Goal: Task Accomplishment & Management: Manage account settings

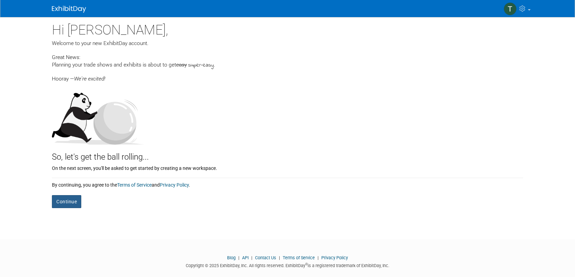
click at [75, 207] on button "Continue" at bounding box center [66, 201] width 29 height 13
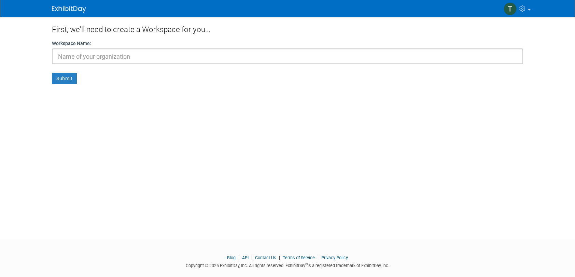
click at [111, 59] on input "text" at bounding box center [287, 56] width 471 height 16
type input "CZM"
click at [52, 73] on button "Submit" at bounding box center [64, 79] width 25 height 12
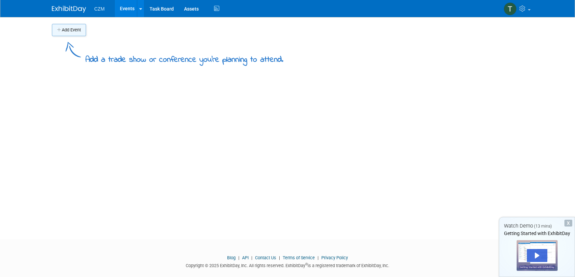
click at [64, 29] on button "Add Event" at bounding box center [69, 30] width 34 height 12
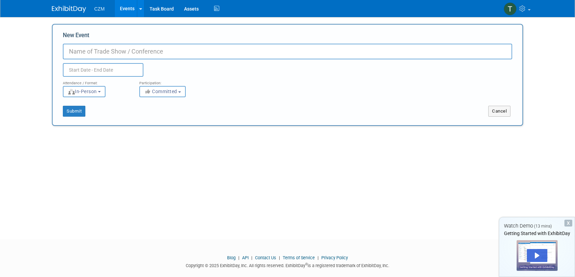
click at [118, 54] on input "New Event" at bounding box center [287, 52] width 449 height 16
type input "Utility Expo"
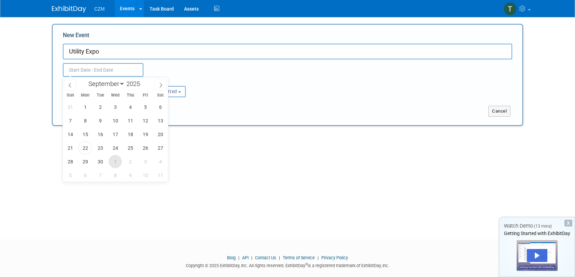
click at [115, 162] on span "1" at bounding box center [115, 161] width 13 height 13
click at [148, 179] on span "10" at bounding box center [145, 175] width 13 height 13
type input "[DATE] to [DATE]"
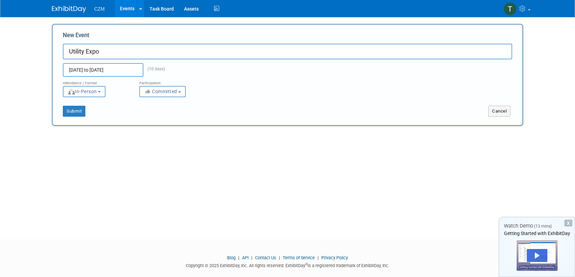
click at [116, 107] on div "Submit" at bounding box center [151, 111] width 196 height 11
click at [79, 112] on button "Submit" at bounding box center [74, 111] width 23 height 11
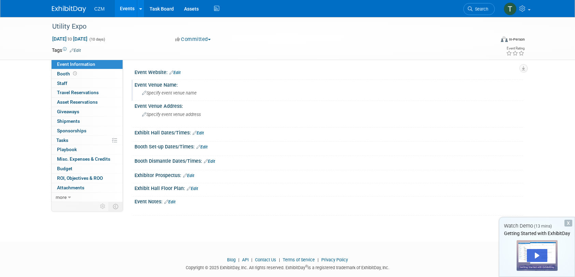
click at [193, 89] on div "Specify event venue name" at bounding box center [329, 93] width 378 height 11
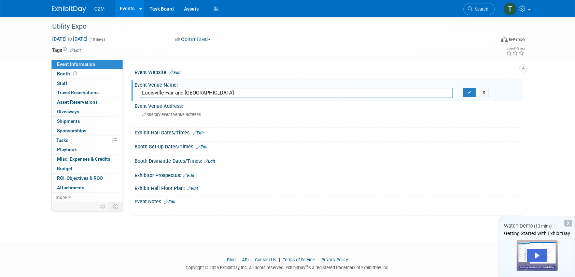
type input "Louisville Fair and Expo Center"
click at [209, 120] on div "Specify event venue address" at bounding box center [216, 117] width 152 height 16
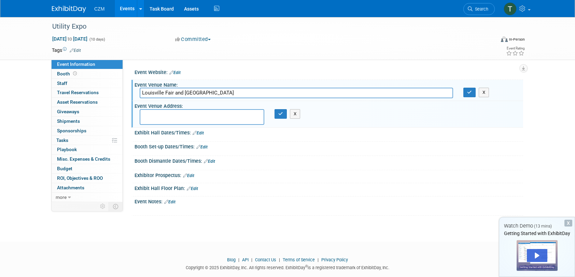
click at [201, 134] on link "Edit" at bounding box center [198, 133] width 11 height 5
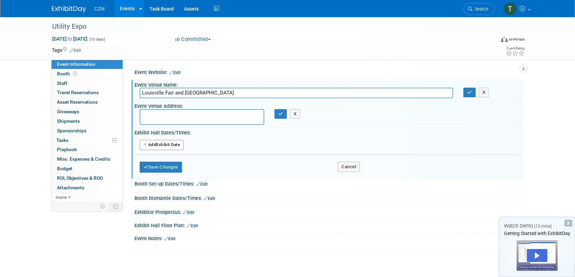
click at [152, 142] on button "Add Another Exhibit Date" at bounding box center [162, 145] width 44 height 10
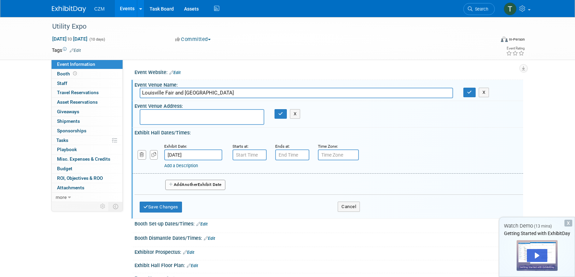
click at [197, 153] on input "[DATE]" at bounding box center [193, 155] width 58 height 11
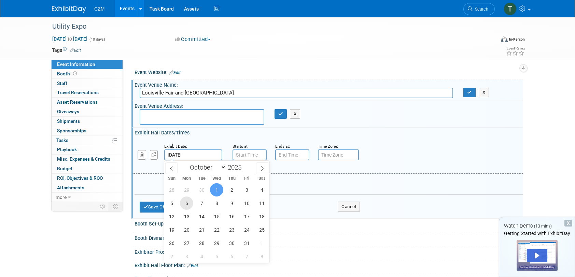
click at [190, 201] on span "6" at bounding box center [186, 203] width 13 height 13
type input "Oct 6, 2025"
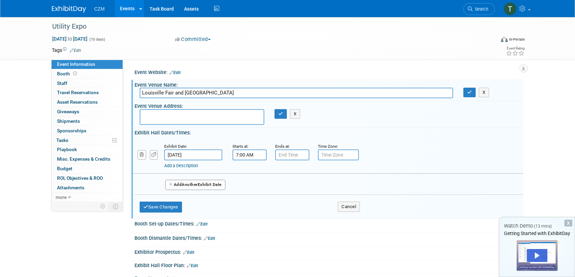
click at [243, 154] on input "7:00 AM" at bounding box center [250, 155] width 34 height 11
click at [247, 175] on span at bounding box center [248, 172] width 12 height 12
type input "8:00 AM"
click at [295, 153] on input "7:00 PM" at bounding box center [292, 155] width 34 height 11
click at [290, 201] on span at bounding box center [291, 202] width 12 height 12
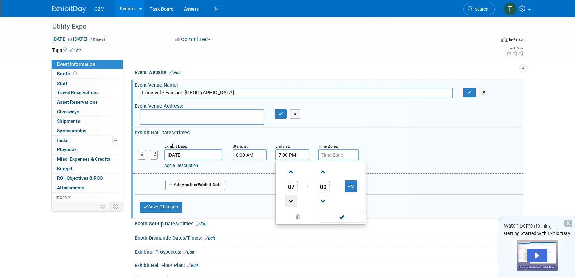
type input "6:00 PM"
click at [341, 156] on input "text" at bounding box center [338, 155] width 41 height 11
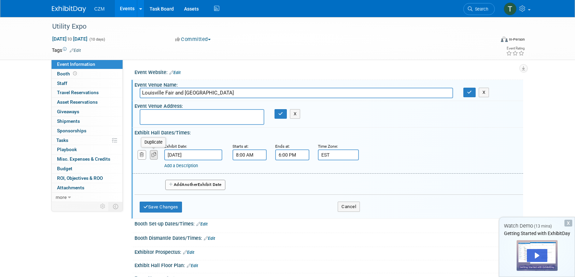
type input "EST"
click at [152, 153] on icon "button" at bounding box center [154, 155] width 5 height 4
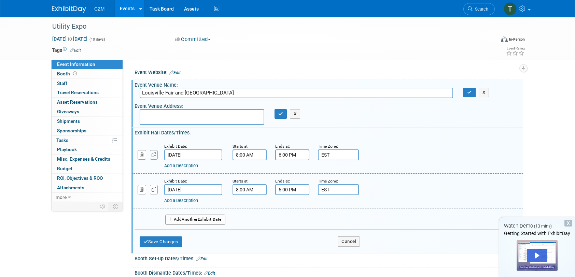
click at [152, 153] on icon "button" at bounding box center [154, 155] width 5 height 4
select select "9"
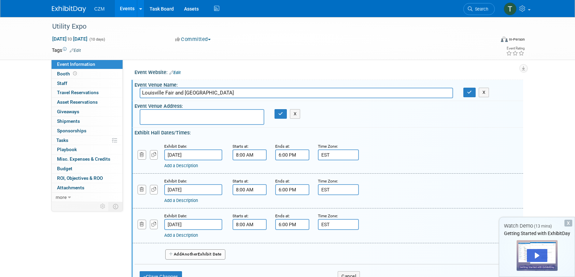
click at [193, 192] on input "Oct 6, 2025" at bounding box center [193, 189] width 58 height 11
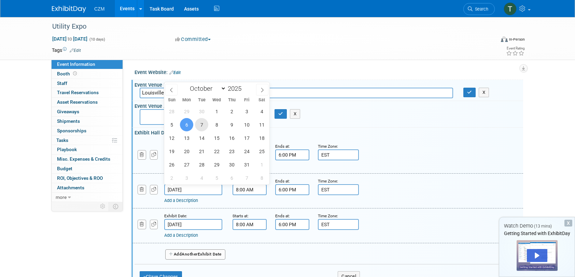
click at [199, 123] on span "7" at bounding box center [201, 124] width 13 height 13
type input "[DATE]"
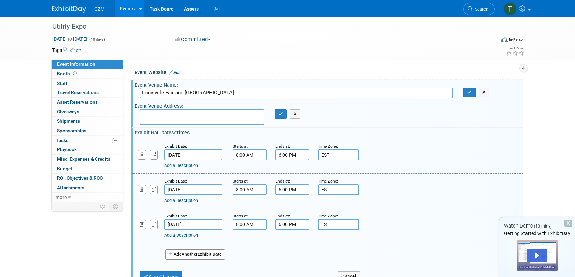
click at [204, 225] on input "Oct 6, 2025" at bounding box center [193, 224] width 58 height 11
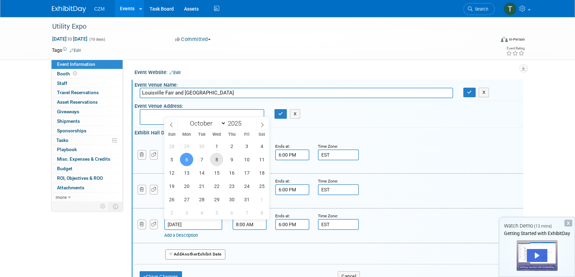
click at [219, 162] on span "8" at bounding box center [216, 159] width 13 height 13
drag, startPoint x: 202, startPoint y: 148, endPoint x: 202, endPoint y: 154, distance: 6.2
click at [202, 148] on span "30" at bounding box center [201, 146] width 13 height 13
type input "Sep 30, 2025"
select select "8"
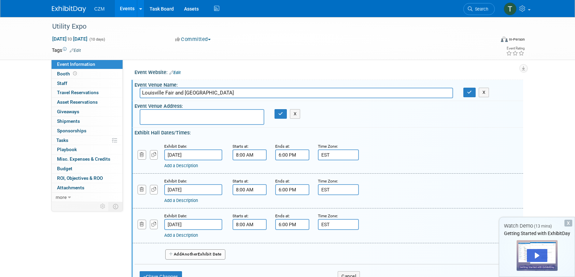
click at [201, 154] on input "Oct 6, 2025" at bounding box center [193, 155] width 58 height 11
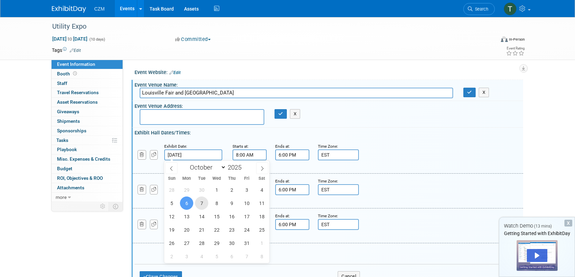
click at [203, 205] on span "7" at bounding box center [201, 203] width 13 height 13
type input "[DATE]"
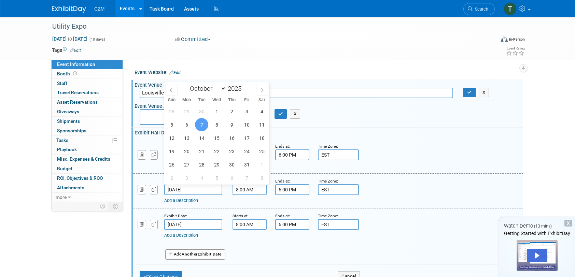
click at [199, 191] on input "[DATE]" at bounding box center [193, 189] width 58 height 11
click at [221, 121] on span "8" at bounding box center [216, 124] width 13 height 13
type input "[DATE]"
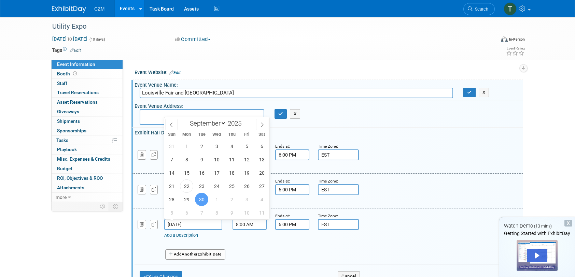
click at [205, 223] on input "Sep 30, 2025" at bounding box center [193, 224] width 58 height 11
click at [265, 124] on span at bounding box center [262, 125] width 12 height 12
select select "9"
click at [229, 160] on span "9" at bounding box center [231, 159] width 13 height 13
type input "[DATE]"
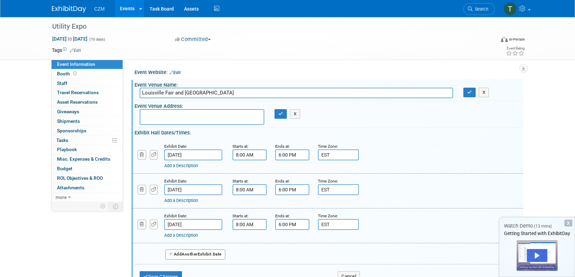
click at [293, 242] on div "Exhibit Date: Oct 9, 2025 Starts at: 8:00 AM Ends at: 6:00 PM Time Zone: Apply …" at bounding box center [327, 226] width 391 height 35
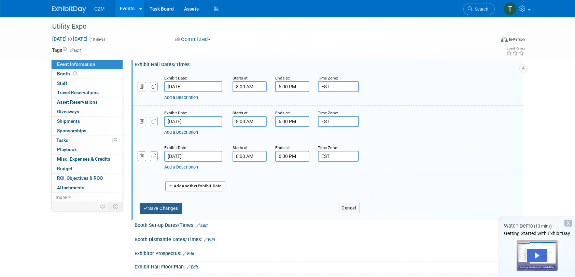
click at [181, 209] on button "Save Changes" at bounding box center [161, 208] width 42 height 11
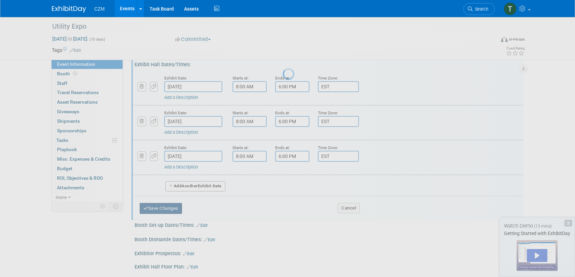
scroll to position [10, 0]
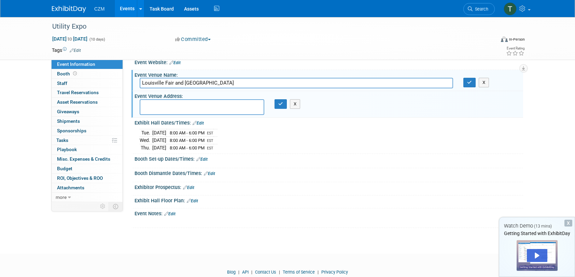
click at [204, 159] on link "Edit" at bounding box center [201, 159] width 11 height 5
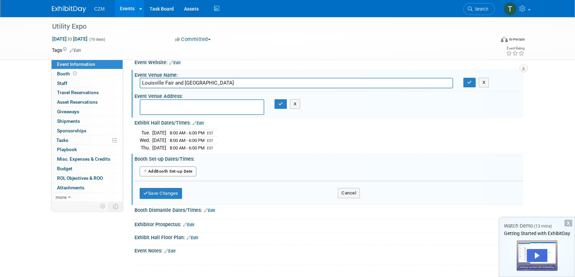
click at [184, 170] on button "Add Another Booth Set-up Date" at bounding box center [168, 172] width 57 height 10
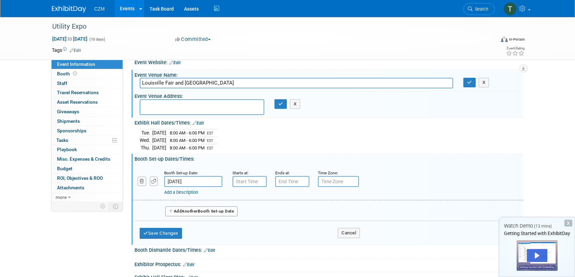
type input "7:00 AM"
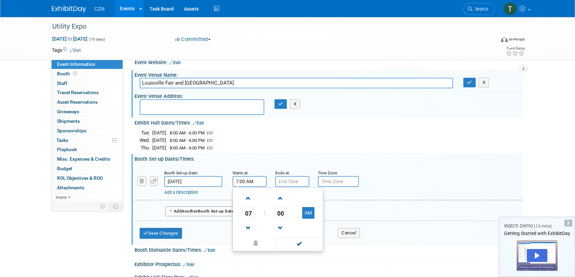
click at [259, 180] on input "7:00 AM" at bounding box center [250, 181] width 34 height 11
click at [294, 181] on input "7:00 PM" at bounding box center [292, 181] width 34 height 11
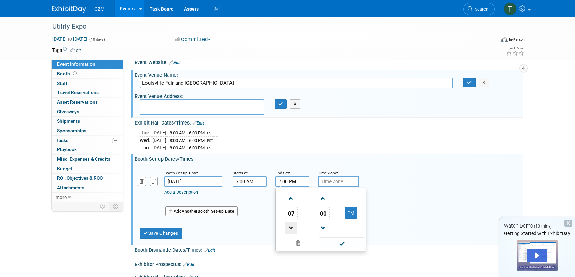
click at [293, 227] on span at bounding box center [291, 228] width 12 height 12
type input "6:00 PM"
click at [337, 239] on span at bounding box center [342, 244] width 46 height 12
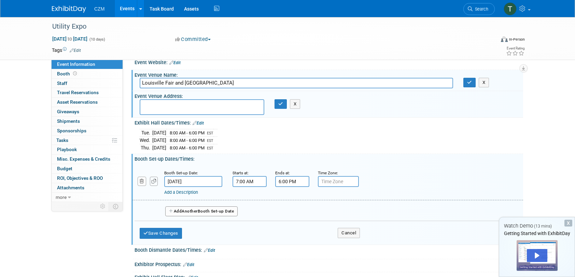
click at [153, 179] on icon "button" at bounding box center [154, 181] width 5 height 4
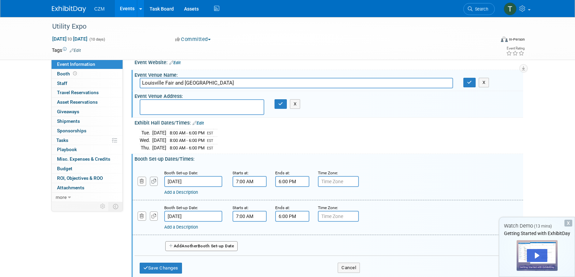
click at [153, 179] on icon "button" at bounding box center [154, 181] width 5 height 4
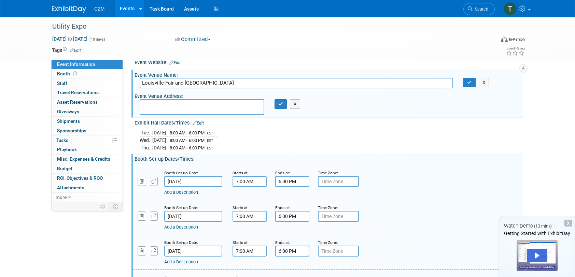
click at [153, 179] on icon "button" at bounding box center [154, 181] width 5 height 4
select select "9"
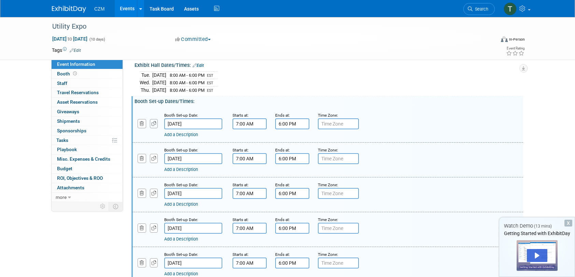
scroll to position [78, 0]
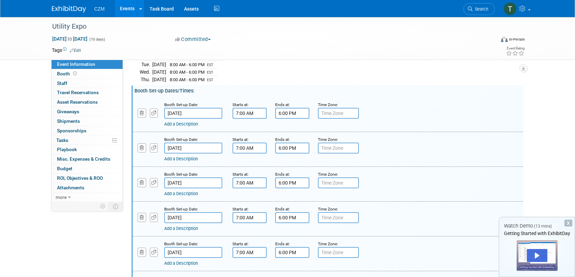
click at [189, 143] on input "[DATE]" at bounding box center [193, 148] width 58 height 11
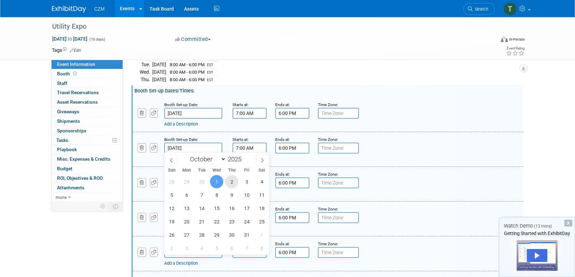
click at [235, 182] on span "2" at bounding box center [231, 181] width 13 height 13
type input "[DATE]"
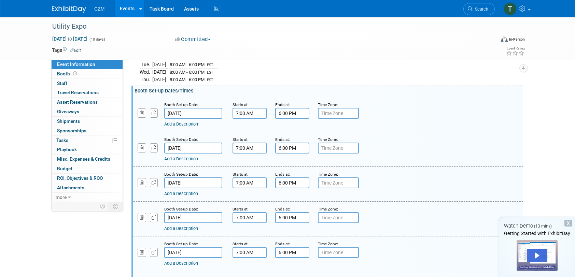
click at [210, 179] on input "[DATE]" at bounding box center [193, 183] width 58 height 11
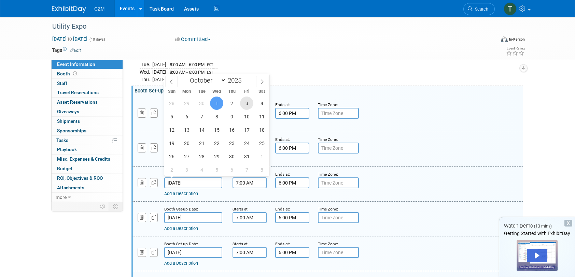
click at [252, 102] on span "3" at bounding box center [246, 103] width 13 height 13
type input "[DATE]"
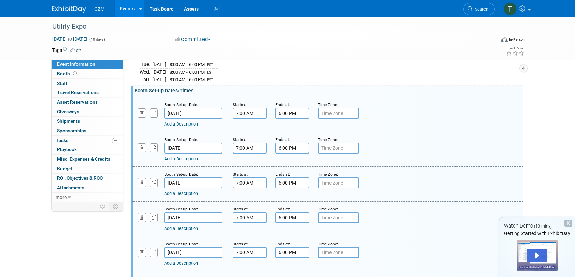
click at [201, 214] on input "[DATE]" at bounding box center [193, 217] width 58 height 11
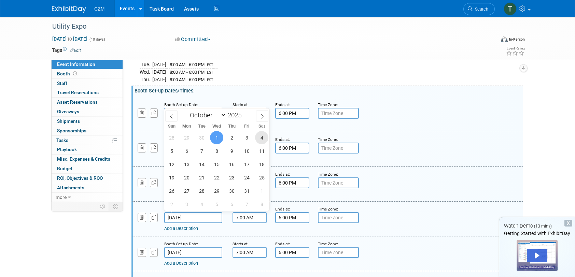
click at [264, 141] on span "4" at bounding box center [261, 137] width 13 height 13
type input "[DATE]"
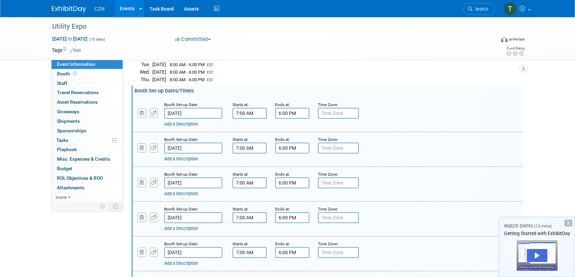
click at [216, 251] on input "[DATE]" at bounding box center [193, 252] width 58 height 11
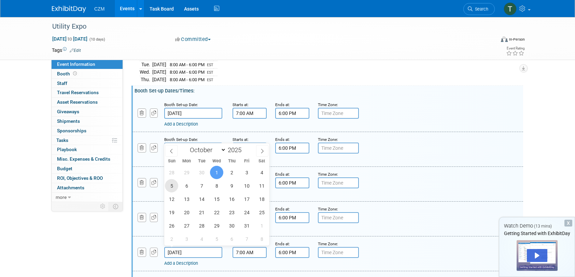
click at [174, 188] on span "5" at bounding box center [171, 185] width 13 height 13
type input "[DATE]"
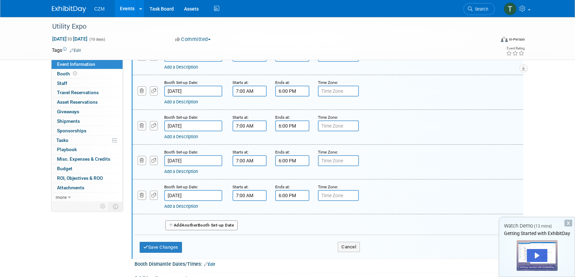
scroll to position [146, 0]
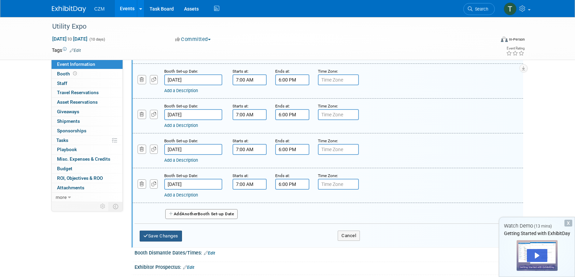
click at [176, 236] on button "Save Changes" at bounding box center [161, 236] width 42 height 11
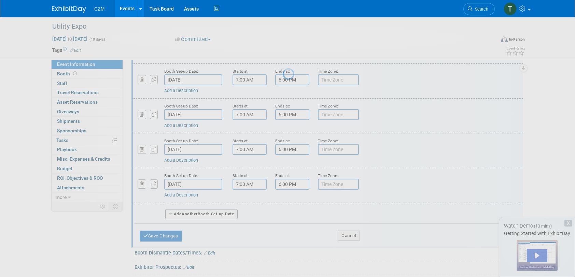
scroll to position [31, 0]
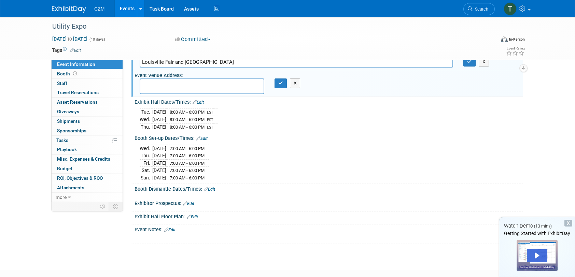
click at [212, 187] on link "Edit" at bounding box center [209, 189] width 11 height 5
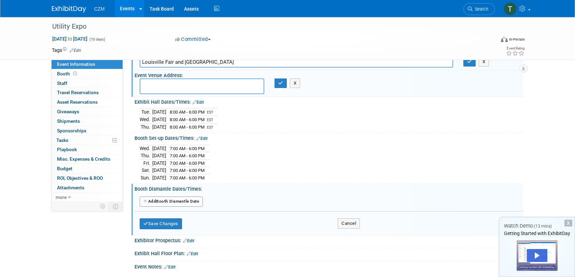
click at [178, 200] on button "Add Another Booth Dismantle Date" at bounding box center [171, 202] width 63 height 10
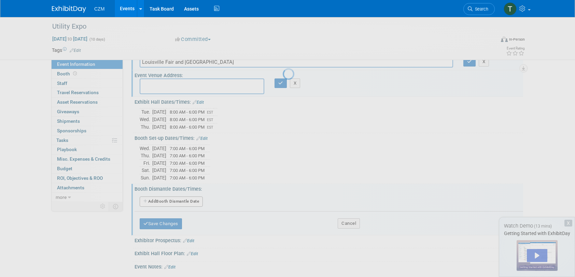
select select "9"
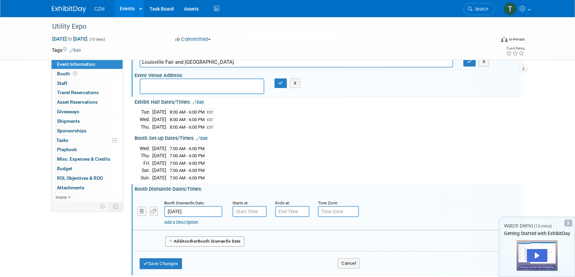
click at [190, 211] on input "[DATE]" at bounding box center [193, 211] width 58 height 11
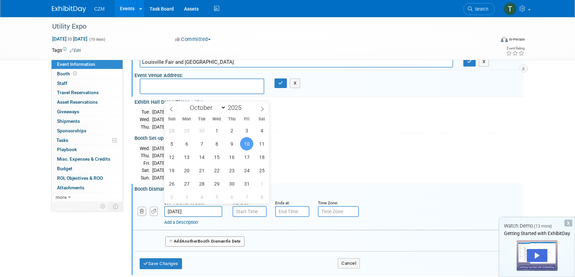
type input "7:00 AM"
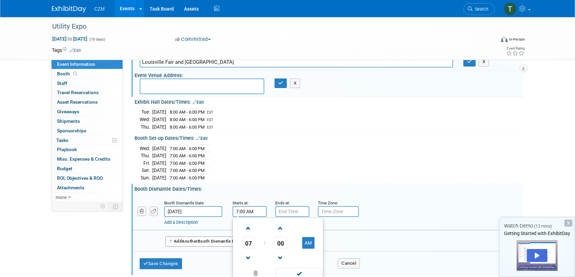
click at [251, 210] on input "7:00 AM" at bounding box center [250, 211] width 34 height 11
click at [304, 271] on span at bounding box center [299, 274] width 46 height 12
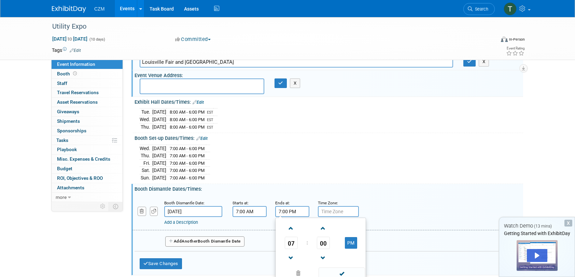
click at [289, 213] on input "7:00 PM" at bounding box center [292, 211] width 34 height 11
click at [289, 256] on span at bounding box center [291, 258] width 12 height 12
type input "5:00 PM"
click at [336, 273] on span at bounding box center [342, 274] width 46 height 12
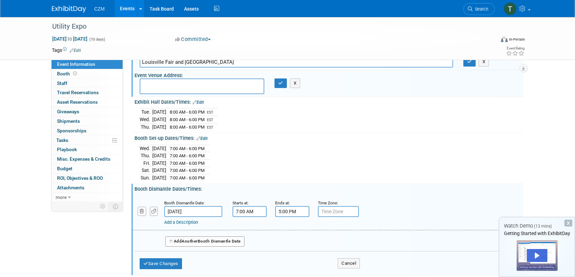
click at [335, 208] on input "text" at bounding box center [338, 211] width 41 height 11
type input "D"
type input "EST"
click at [226, 240] on button "Add Another Booth Dismantle Date" at bounding box center [204, 242] width 79 height 10
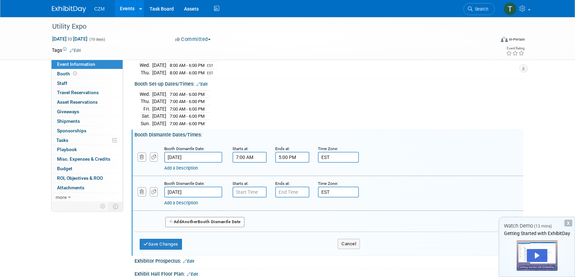
scroll to position [99, 0]
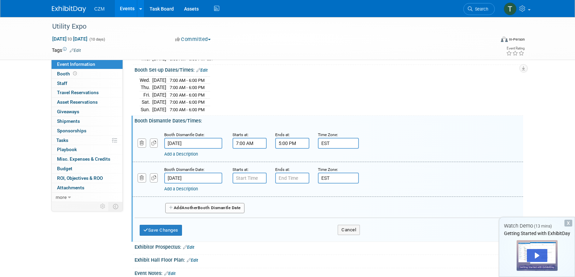
type input "7:00 AM"
click at [247, 173] on input "7:00 AM" at bounding box center [250, 178] width 34 height 11
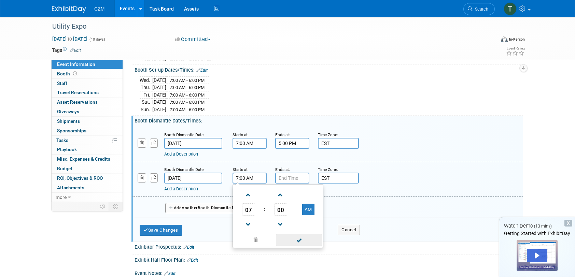
click at [301, 239] on span at bounding box center [299, 240] width 46 height 12
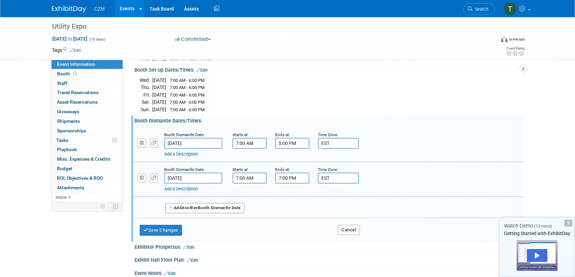
click at [292, 176] on input "7:00 PM" at bounding box center [292, 178] width 34 height 11
click at [295, 219] on span at bounding box center [291, 225] width 12 height 12
type input "5:00 PM"
drag, startPoint x: 340, startPoint y: 236, endPoint x: 341, endPoint y: 239, distance: 4.0
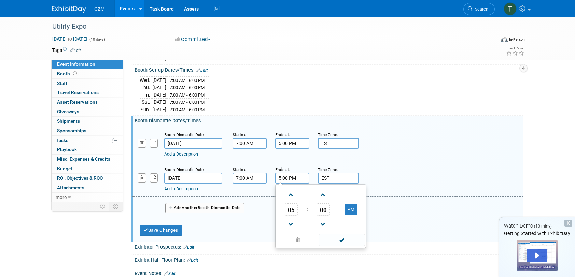
click at [341, 239] on span at bounding box center [342, 240] width 46 height 12
click at [184, 225] on div "Save Changes Cancel" at bounding box center [250, 228] width 220 height 21
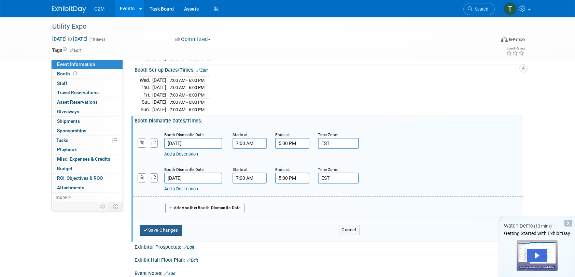
click at [182, 227] on button "Save Changes" at bounding box center [161, 230] width 42 height 11
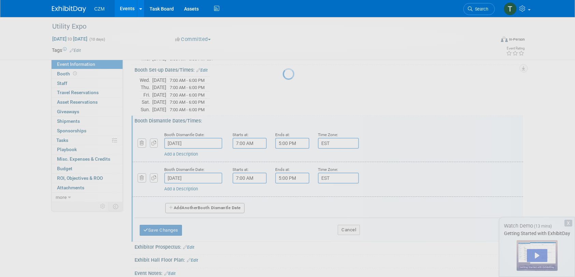
scroll to position [66, 0]
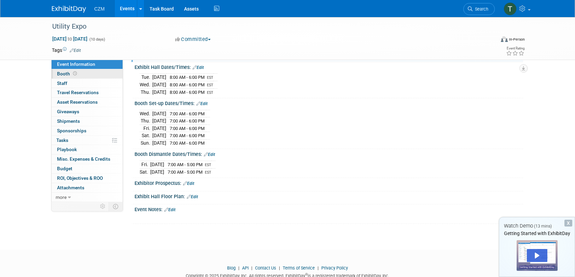
click at [87, 75] on link "Booth" at bounding box center [87, 73] width 71 height 9
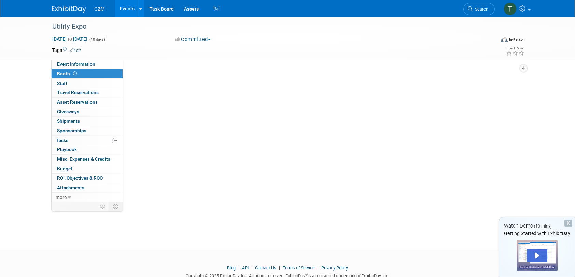
scroll to position [0, 0]
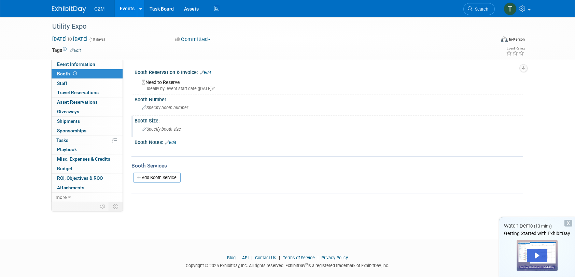
click at [170, 129] on span "Specify booth size" at bounding box center [161, 129] width 39 height 5
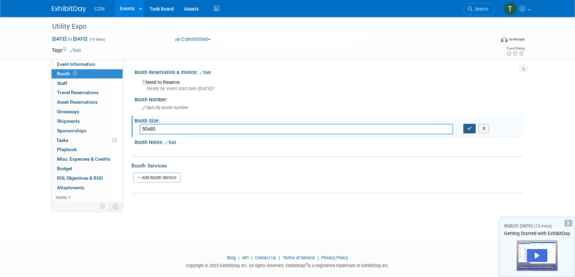
type input "50x80"
click at [466, 130] on button "button" at bounding box center [469, 129] width 12 height 10
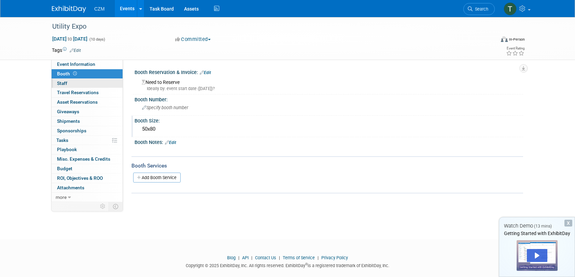
click at [66, 81] on span "Staff 0" at bounding box center [62, 83] width 10 height 5
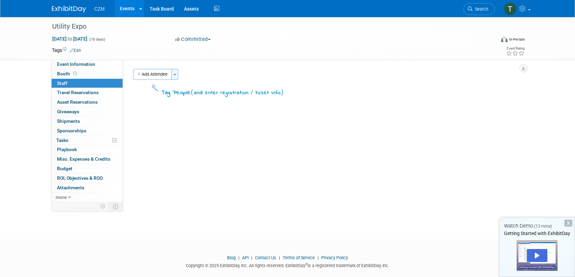
click at [175, 75] on span "button" at bounding box center [174, 74] width 3 height 1
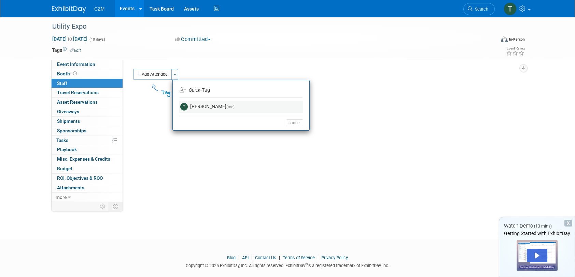
click at [198, 107] on link "Tyler Robinson (me)" at bounding box center [241, 107] width 124 height 12
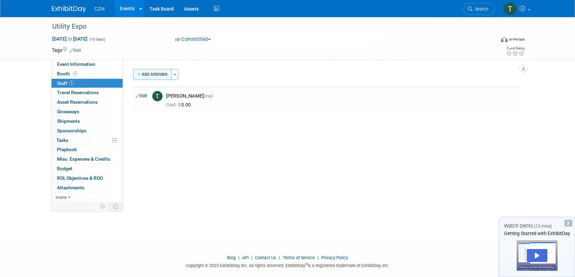
click at [153, 73] on button "Add Attendee" at bounding box center [152, 74] width 39 height 11
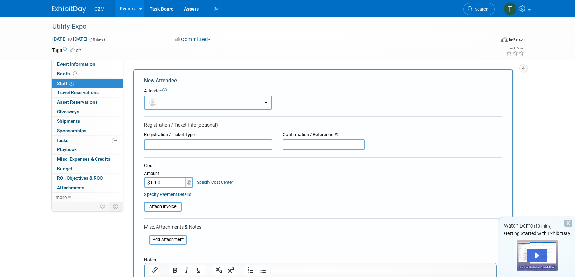
click at [176, 100] on button "button" at bounding box center [208, 103] width 128 height 14
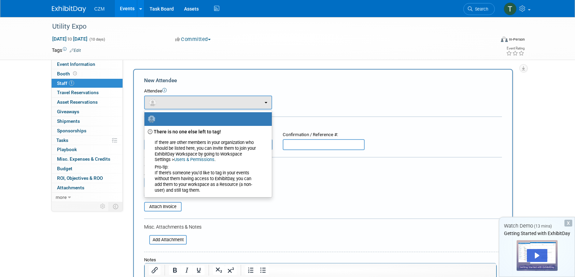
click at [297, 89] on div "Attendee" at bounding box center [323, 91] width 358 height 6
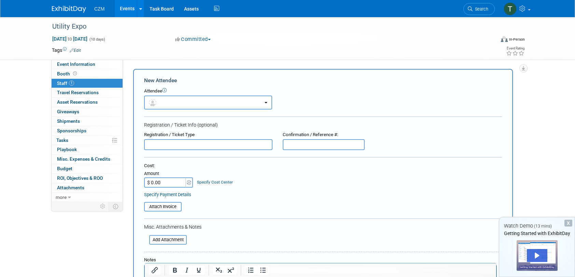
click at [303, 178] on div "Cost: Amount $ 0.00 Specify Cost Center Cost Center -- Not Specified --" at bounding box center [323, 175] width 358 height 25
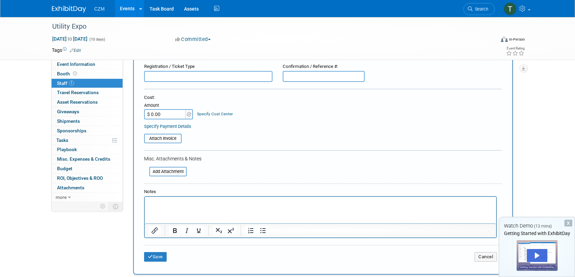
scroll to position [137, 0]
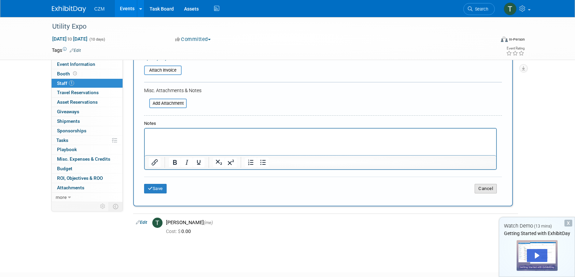
click at [480, 191] on button "Cancel" at bounding box center [486, 189] width 22 height 10
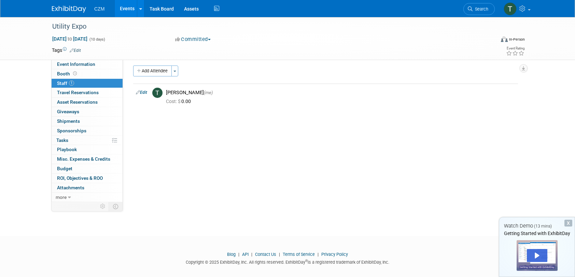
scroll to position [0, 0]
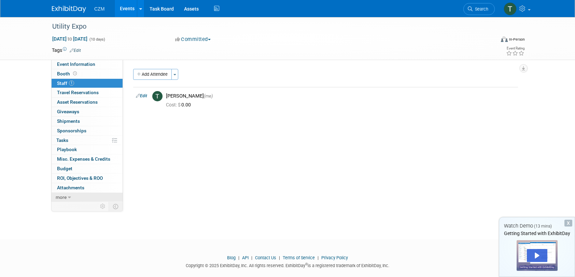
click at [64, 195] on span "more" at bounding box center [61, 197] width 11 height 5
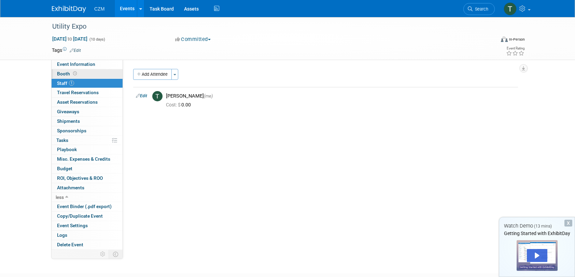
click at [76, 75] on span at bounding box center [75, 73] width 6 height 5
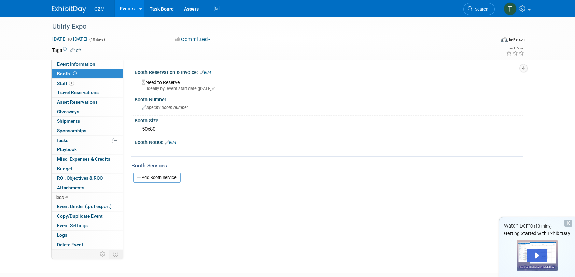
click at [222, 147] on div at bounding box center [294, 150] width 308 height 7
click at [170, 176] on link "Add Booth Service" at bounding box center [156, 178] width 47 height 10
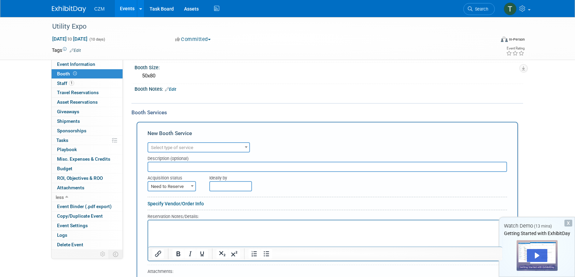
scroll to position [68, 0]
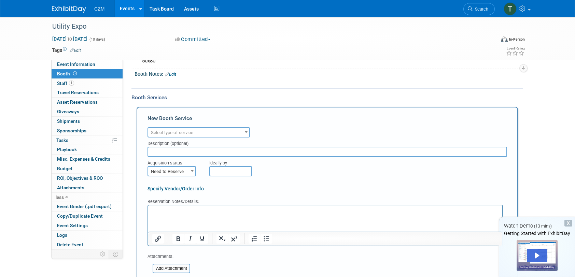
click at [248, 132] on span at bounding box center [246, 132] width 7 height 9
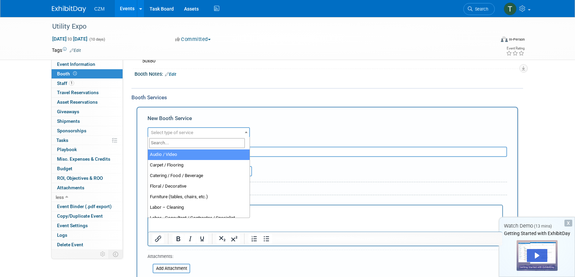
click at [248, 132] on span at bounding box center [246, 132] width 7 height 9
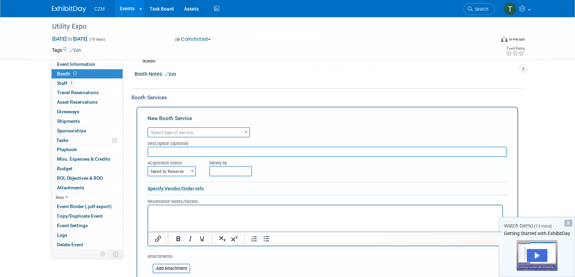
click at [247, 96] on div "Booth Services" at bounding box center [327, 98] width 392 height 8
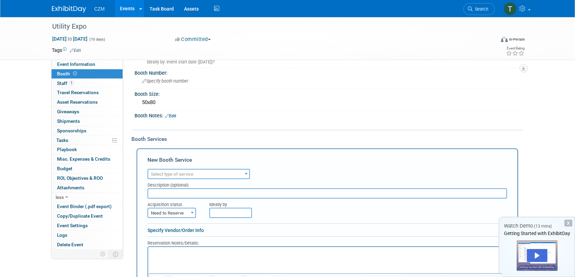
scroll to position [0, 0]
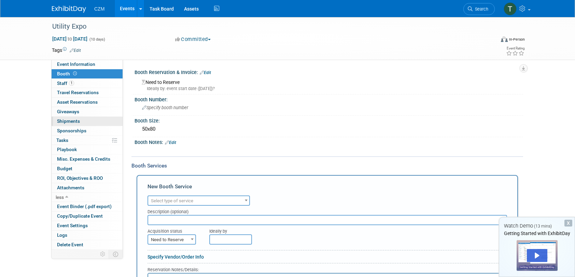
click at [81, 122] on link "0 Shipments 0" at bounding box center [87, 121] width 71 height 9
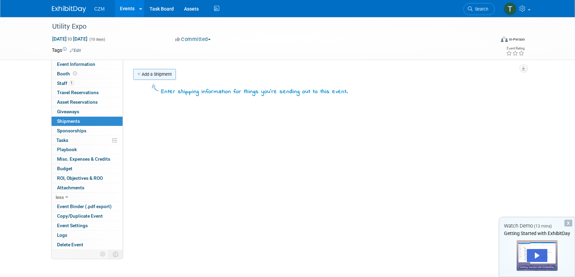
click at [150, 78] on link "Add a Shipment" at bounding box center [154, 74] width 43 height 11
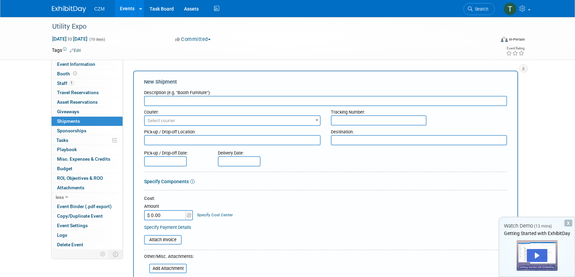
click at [166, 104] on input "text" at bounding box center [325, 101] width 363 height 10
type input "SP25 SAV0585"
click at [241, 120] on span "Select courier" at bounding box center [232, 121] width 175 height 10
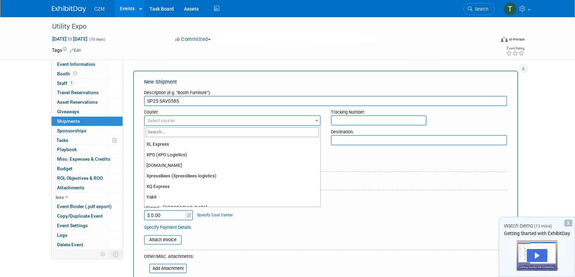
scroll to position [5966, 0]
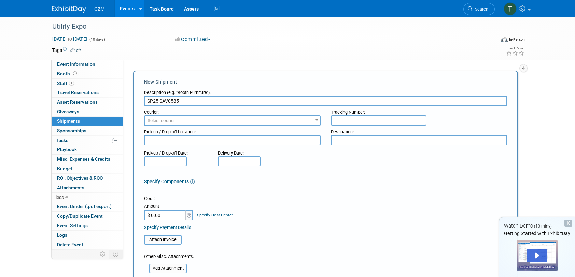
click at [371, 176] on form "Description (e.g. "Booth Furniture"): SP25 SAV0585 Courier: 007EX 17 Post Servi…" at bounding box center [325, 226] width 363 height 279
click at [201, 122] on span "Select courier" at bounding box center [232, 121] width 175 height 10
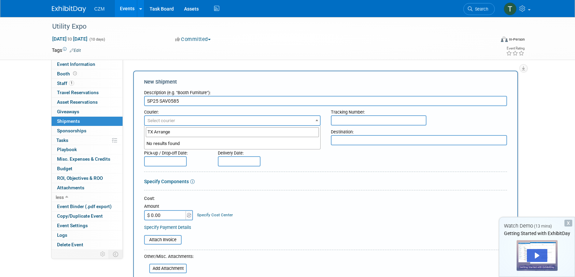
type input "TX Arranged"
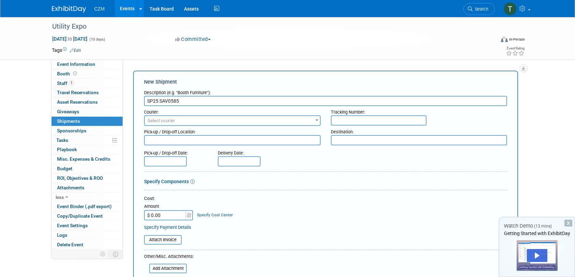
click at [216, 139] on textarea at bounding box center [232, 140] width 177 height 10
type textarea "CZM Texas"
type textarea "Louisville Fair and Expo Center"
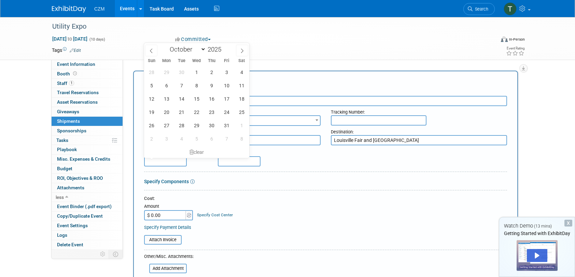
click at [151, 158] on input "text" at bounding box center [165, 161] width 43 height 10
click at [147, 49] on span at bounding box center [151, 51] width 12 height 12
select select "8"
click at [166, 126] on span "29" at bounding box center [166, 125] width 13 height 13
type input "Sep 29, 2025"
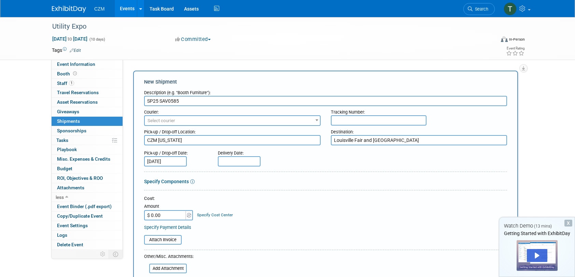
click at [235, 160] on input "text" at bounding box center [239, 161] width 43 height 10
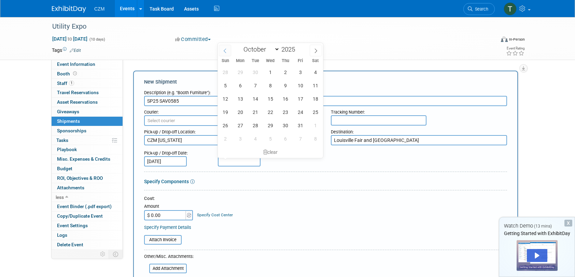
click at [225, 50] on icon at bounding box center [225, 50] width 5 height 5
click at [314, 53] on span at bounding box center [316, 51] width 12 height 12
select select "9"
click at [285, 72] on span "2" at bounding box center [285, 72] width 13 height 13
type input "[DATE]"
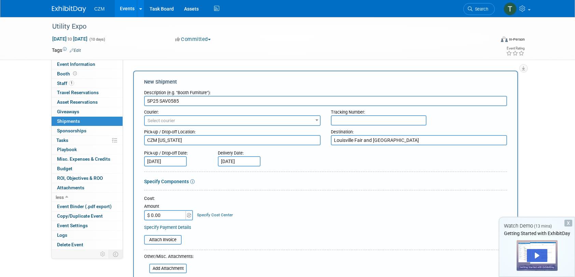
click at [272, 177] on form "Description (e.g. "Booth Furniture"): SP25 SAV0585 Courier: 007EX 17 Post Servi…" at bounding box center [325, 226] width 363 height 279
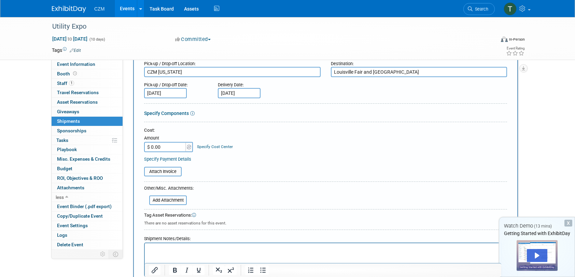
scroll to position [137, 0]
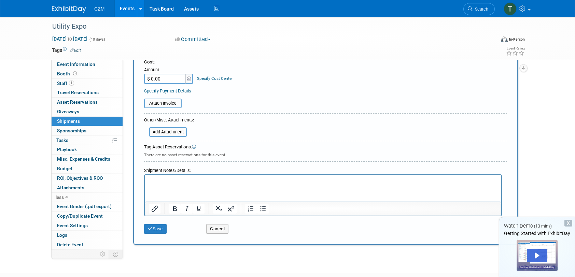
click at [162, 233] on div "Save Cancel" at bounding box center [325, 226] width 363 height 21
click at [162, 230] on button "Save" at bounding box center [155, 229] width 23 height 10
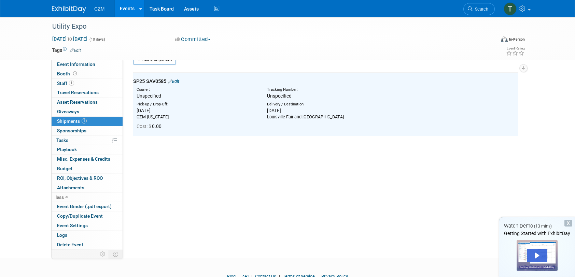
scroll to position [0, 0]
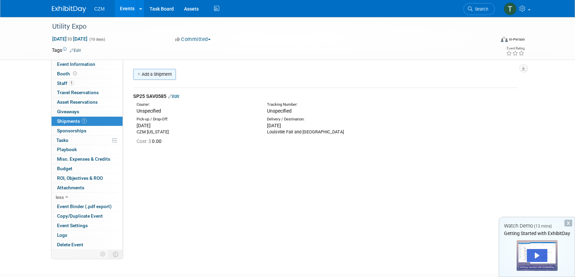
click at [147, 73] on link "Add a Shipment" at bounding box center [154, 74] width 43 height 11
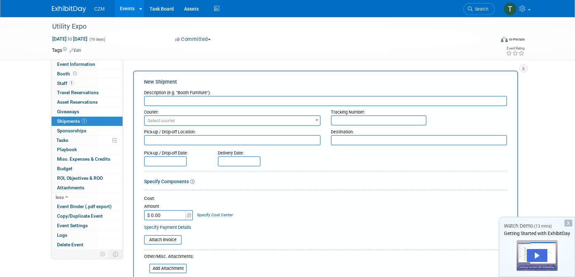
click at [162, 101] on input "text" at bounding box center [325, 101] width 363 height 10
type input "LR40"
click at [220, 141] on textarea at bounding box center [232, 140] width 177 height 10
type textarea "CZM Cal"
type textarea "Louisville Fair and Expo Center"
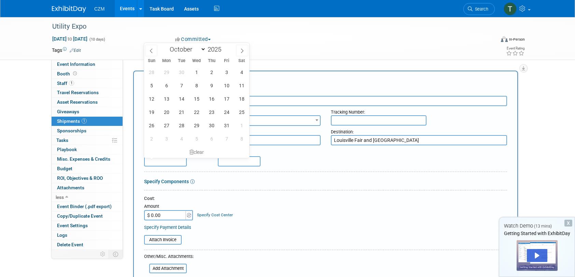
click at [169, 164] on input "text" at bounding box center [165, 161] width 43 height 10
click at [152, 51] on icon at bounding box center [151, 50] width 5 height 5
select select "8"
click at [225, 113] on span "26" at bounding box center [226, 112] width 13 height 13
type input "Sep 26, 2025"
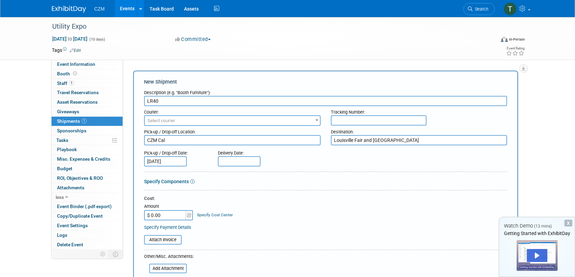
click at [243, 163] on input "text" at bounding box center [239, 161] width 43 height 10
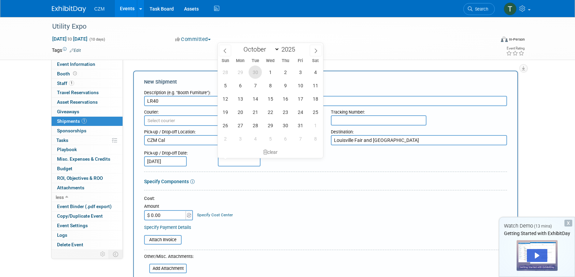
click at [260, 73] on span "30" at bounding box center [255, 72] width 13 height 13
type input "Sep 30, 2025"
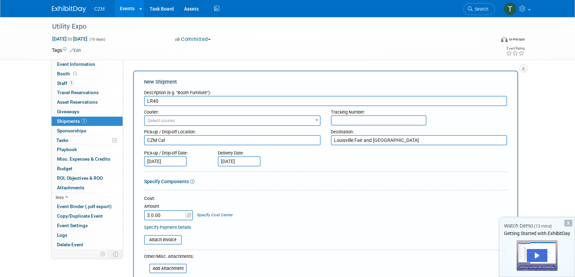
click at [305, 168] on form "Description (e.g. "Booth Furniture"): LR40 Courier: 007EX 17 Post Service (17Po…" at bounding box center [325, 226] width 363 height 279
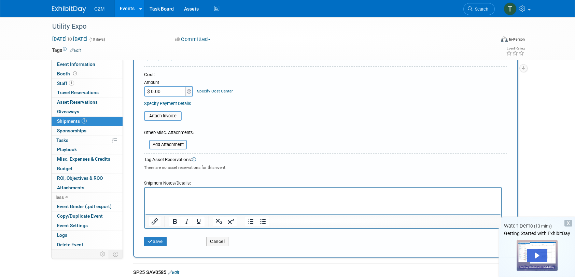
scroll to position [137, 0]
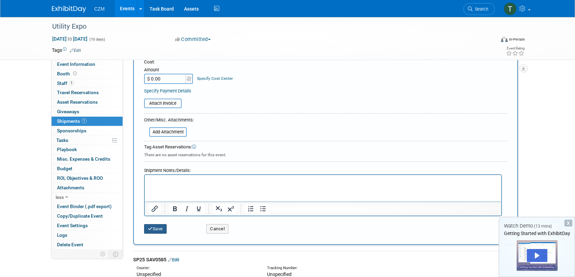
click at [152, 228] on icon "submit" at bounding box center [150, 229] width 5 height 4
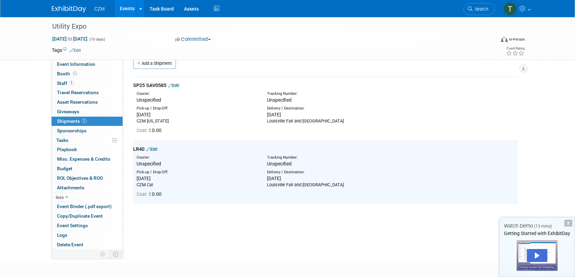
scroll to position [0, 0]
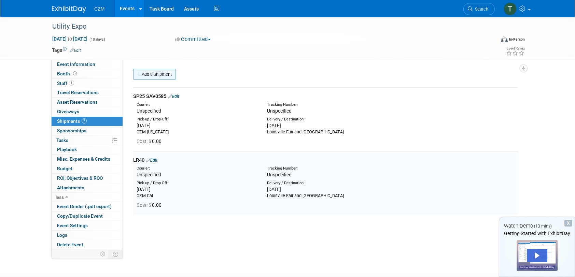
click at [159, 72] on link "Add a Shipment" at bounding box center [154, 74] width 43 height 11
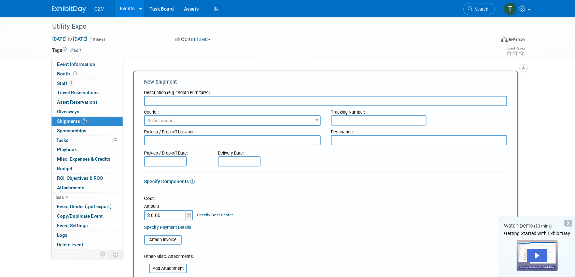
click at [184, 101] on input "text" at bounding box center [325, 101] width 363 height 10
type input "LR65"
click at [193, 137] on textarea at bounding box center [232, 140] width 177 height 10
type textarea "CZM Factory"
type textarea "Louisville Fair and Expo Center Marshalling Yard"
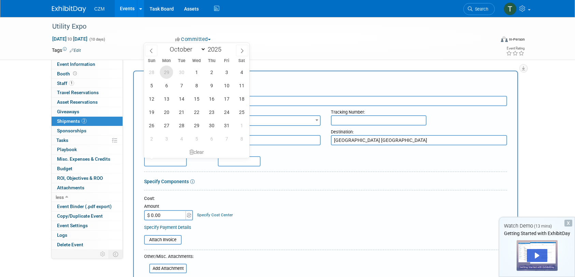
click at [165, 72] on span "29" at bounding box center [166, 72] width 13 height 13
type input "Sep 29, 2025"
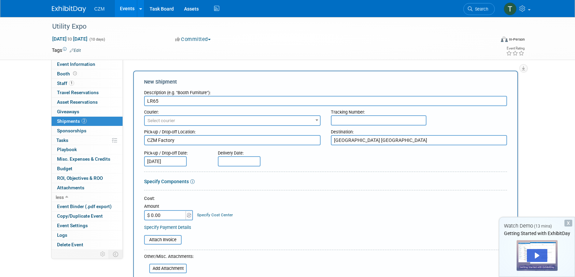
click at [246, 162] on input "text" at bounding box center [239, 161] width 43 height 10
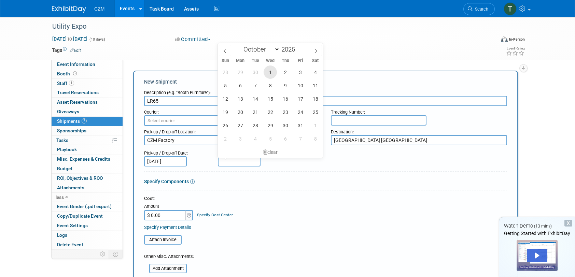
click at [272, 73] on span "1" at bounding box center [270, 72] width 13 height 13
type input "[DATE]"
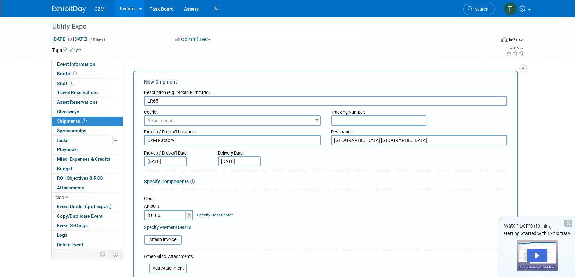
click at [286, 161] on div "Delivery Date: Oct 1, 2025" at bounding box center [259, 156] width 93 height 19
drag, startPoint x: 445, startPoint y: 142, endPoint x: 400, endPoint y: 152, distance: 46.5
click at [400, 152] on form "Description (e.g. "Booth Furniture"): LR65 Courier: 007EX 17 Post Service (17Po…" at bounding box center [325, 230] width 363 height 287
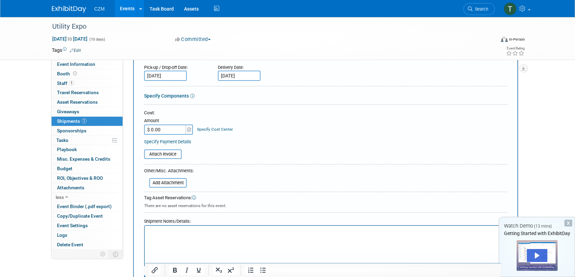
scroll to position [137, 0]
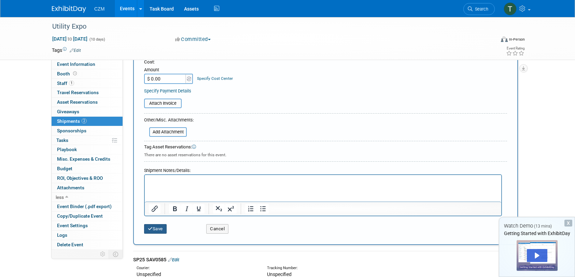
type textarea "Louisville Fair and Expo Center"
click at [165, 229] on button "Save" at bounding box center [155, 229] width 23 height 10
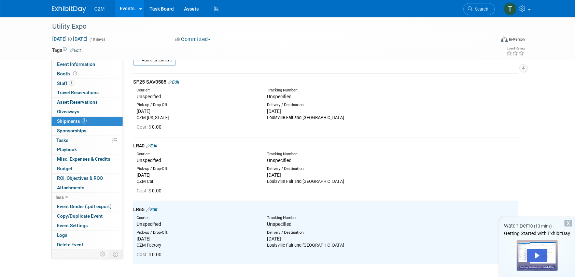
scroll to position [0, 0]
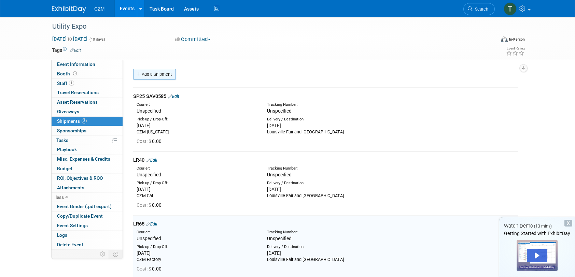
click at [154, 77] on link "Add a Shipment" at bounding box center [154, 74] width 43 height 11
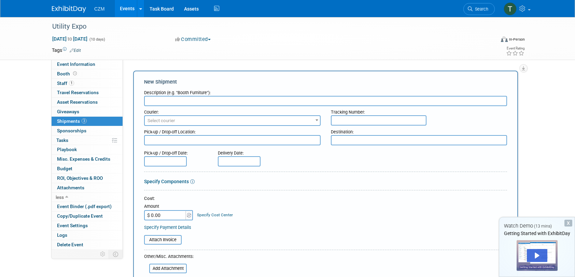
click at [159, 103] on input "text" at bounding box center [325, 101] width 363 height 10
type input "CZM Show Container #1"
click at [174, 117] on span "Select courier" at bounding box center [232, 121] width 175 height 10
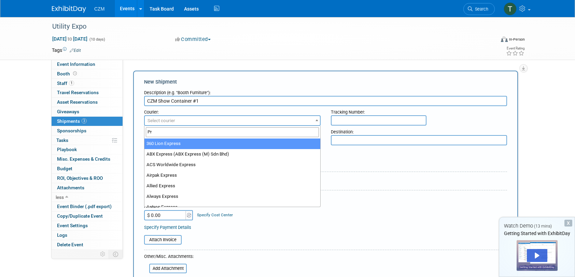
type input "P"
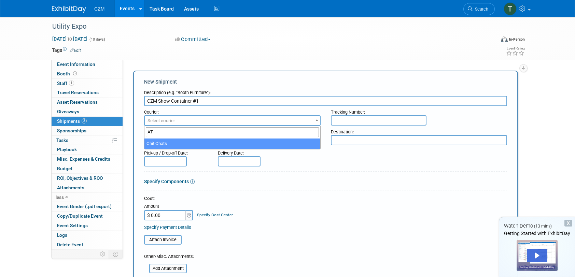
type input "A"
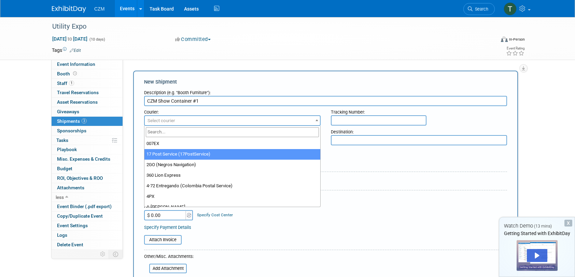
click at [396, 168] on form "Description (e.g. "Booth Furniture"): CZM Show Container #1 Courier: 007EX 17 P…" at bounding box center [325, 226] width 363 height 279
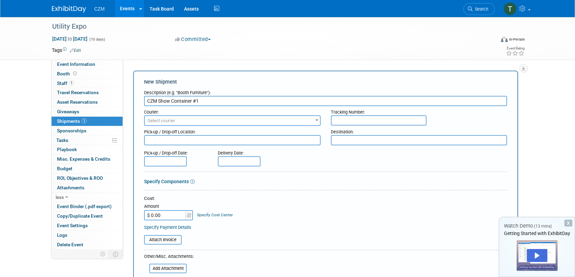
click at [240, 137] on textarea at bounding box center [232, 140] width 177 height 10
type textarea "CZM Factory"
type textarea "Louisville Fair and Expo Center"
click at [300, 166] on div "Delivery Date:" at bounding box center [259, 156] width 93 height 19
click at [182, 160] on input "text" at bounding box center [165, 161] width 43 height 10
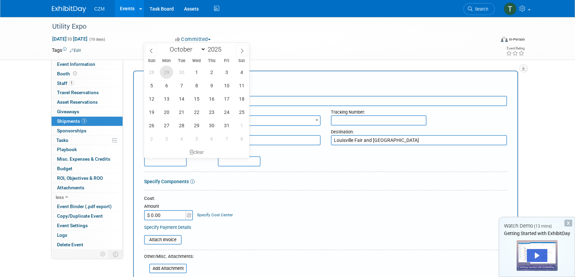
click at [170, 71] on span "29" at bounding box center [166, 72] width 13 height 13
type input "Sep 29, 2025"
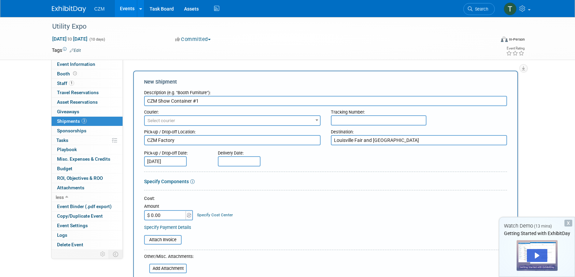
click at [232, 163] on input "text" at bounding box center [239, 161] width 43 height 10
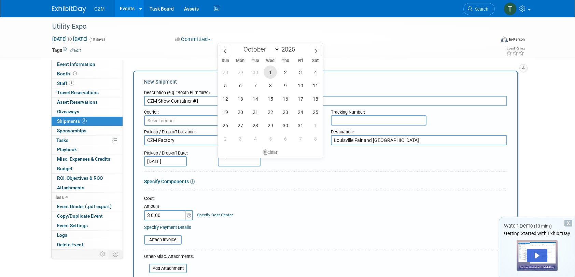
click at [268, 74] on span "1" at bounding box center [270, 72] width 13 height 13
type input "[DATE]"
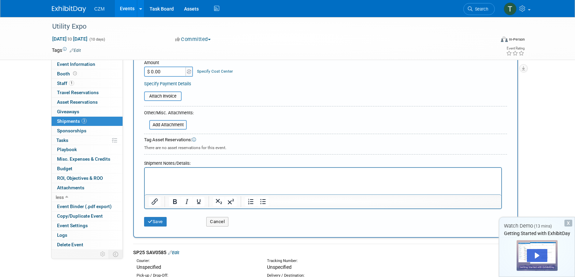
scroll to position [205, 0]
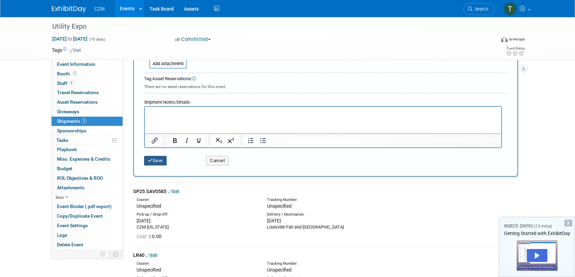
click at [157, 156] on button "Save" at bounding box center [155, 161] width 23 height 10
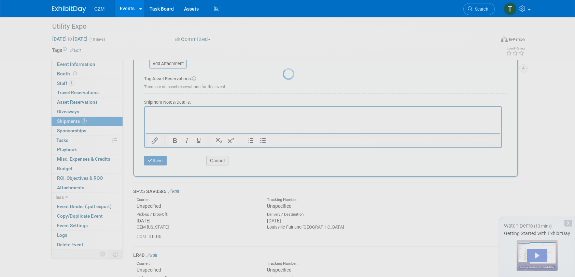
scroll to position [140, 0]
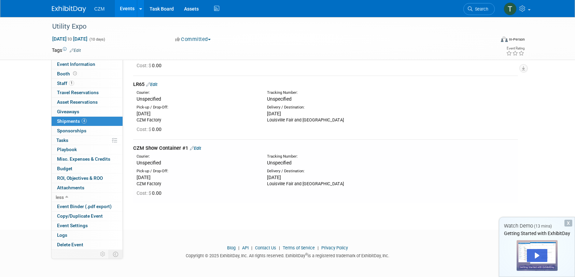
click at [245, 162] on div "Unspecified" at bounding box center [197, 162] width 120 height 7
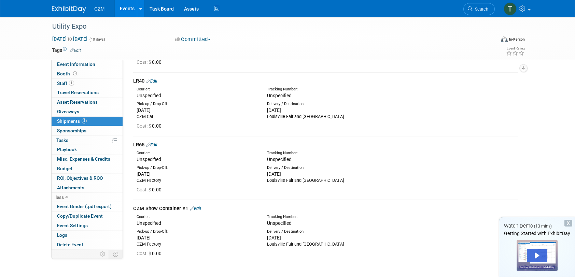
scroll to position [0, 0]
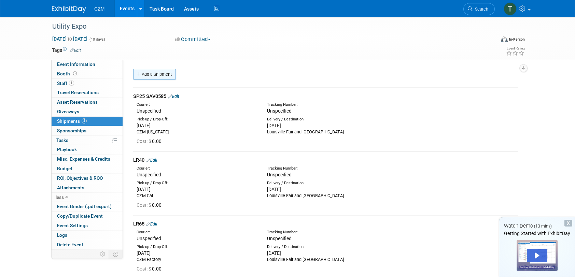
click at [146, 71] on link "Add a Shipment" at bounding box center [154, 74] width 43 height 11
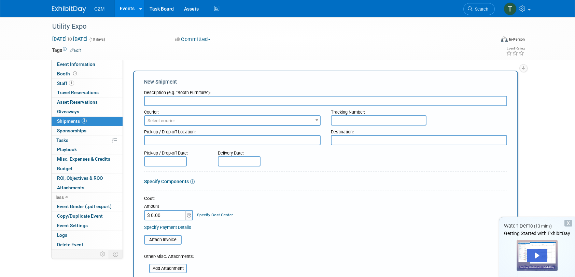
click at [204, 102] on input "text" at bounding box center [325, 101] width 363 height 10
type input "CZM Show Container #2"
click at [228, 143] on textarea at bounding box center [232, 140] width 177 height 10
type textarea "CZM Factory"
type textarea "Louisville Fair and Expo Center"
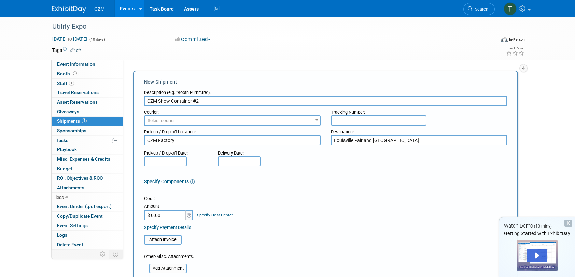
click at [181, 162] on input "text" at bounding box center [165, 161] width 43 height 10
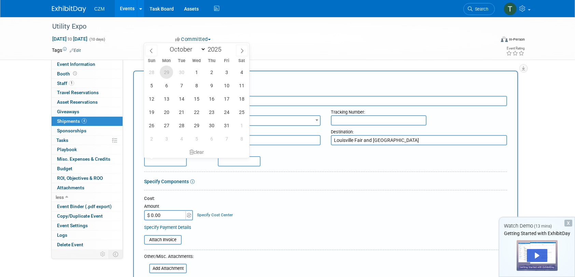
click at [172, 75] on span "29" at bounding box center [166, 72] width 13 height 13
type input "Sep 29, 2025"
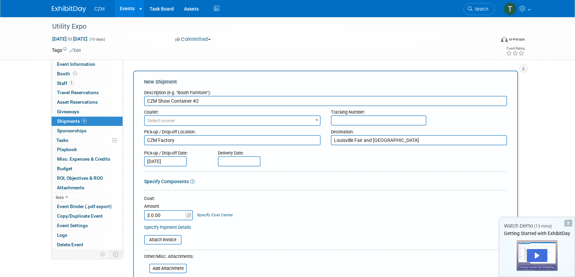
click at [248, 163] on input "text" at bounding box center [239, 161] width 43 height 10
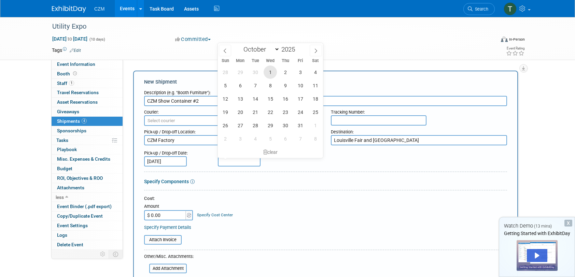
click at [271, 70] on span "1" at bounding box center [270, 72] width 13 height 13
type input "[DATE]"
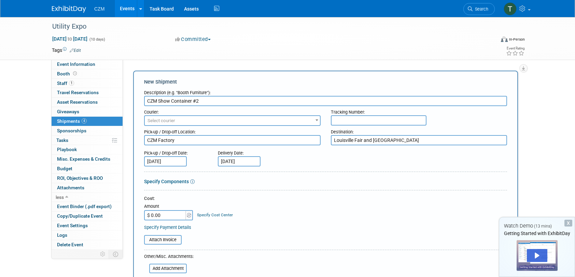
click at [305, 173] on div at bounding box center [325, 173] width 363 height 3
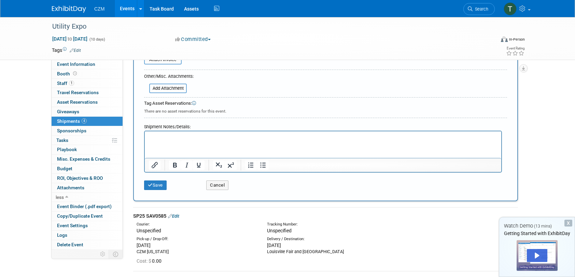
scroll to position [205, 0]
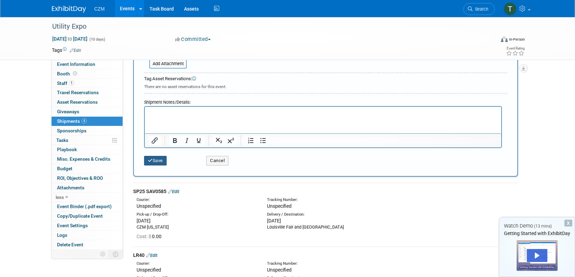
click at [151, 156] on button "Save" at bounding box center [155, 161] width 23 height 10
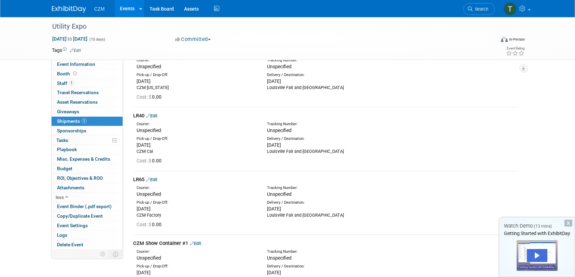
scroll to position [0, 0]
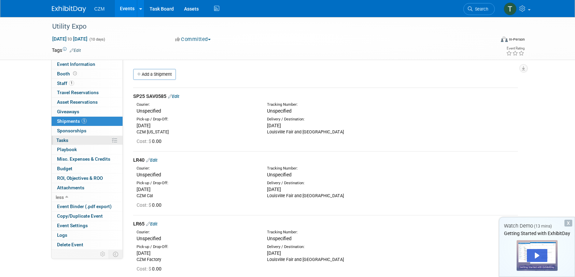
click at [81, 141] on link "0% Tasks 0%" at bounding box center [87, 140] width 71 height 9
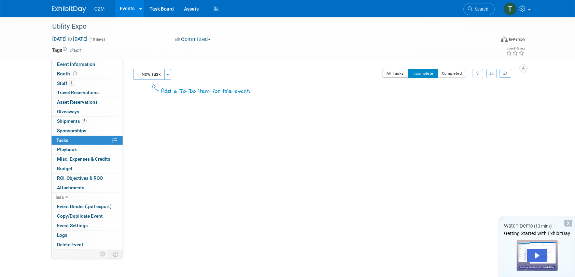
click at [392, 71] on button "All Tasks" at bounding box center [395, 73] width 26 height 9
click at [74, 150] on span "Playbook 0" at bounding box center [67, 149] width 20 height 5
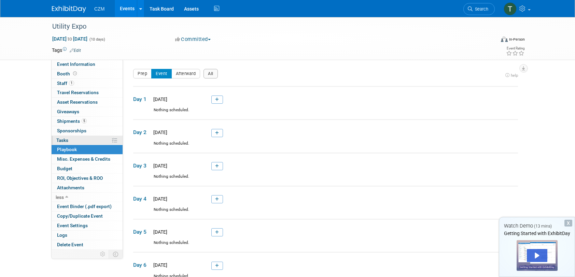
click at [79, 140] on link "0% Tasks 0%" at bounding box center [87, 140] width 71 height 9
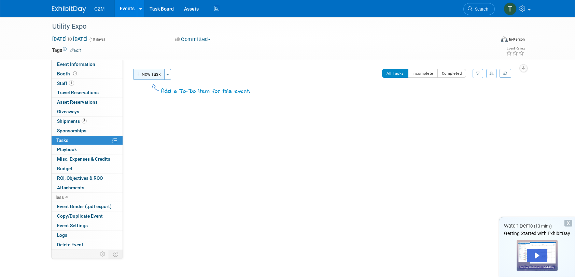
click at [148, 76] on button "New Task" at bounding box center [148, 74] width 31 height 11
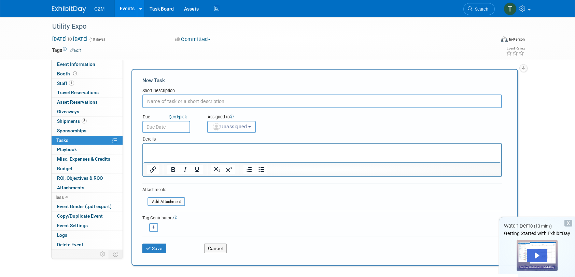
click at [218, 81] on div "New Task" at bounding box center [322, 81] width 360 height 8
click at [252, 53] on td at bounding box center [262, 50] width 363 height 7
click at [525, 8] on icon at bounding box center [523, 8] width 8 height 6
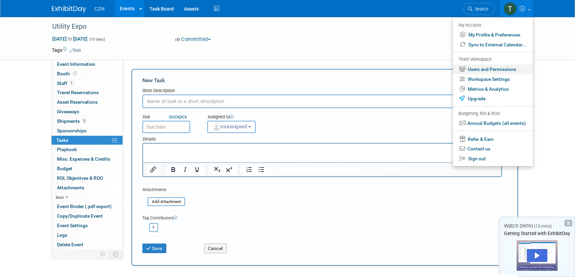
click at [505, 70] on link "Users and Permissions" at bounding box center [493, 70] width 80 height 10
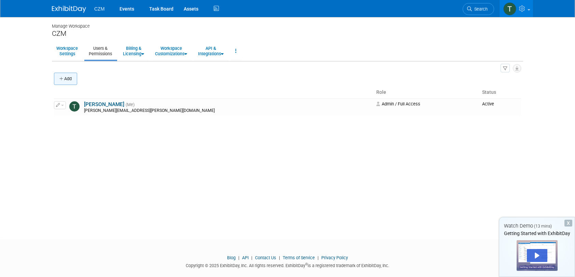
click at [62, 80] on icon "button" at bounding box center [61, 79] width 5 height 4
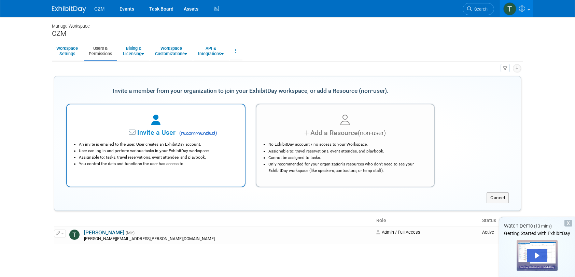
click at [147, 132] on span "Invite a User" at bounding box center [135, 133] width 81 height 8
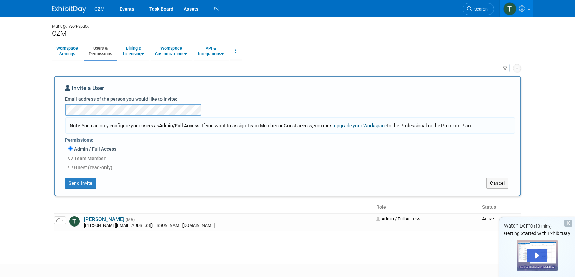
click at [165, 164] on div "Guest (read-only) Has access to view event Booth tab Has access to view Booth i…" at bounding box center [291, 168] width 447 height 9
click at [85, 184] on button "Send Invite" at bounding box center [80, 183] width 31 height 11
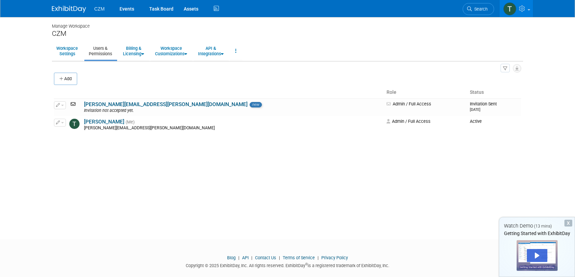
click at [154, 72] on div "All Users 1 Resources 0 Invitations 1 Export Users & Resources (.csv)" at bounding box center [287, 68] width 467 height 9
click at [223, 52] on link "API & Integrations" at bounding box center [211, 51] width 34 height 17
click at [117, 82] on div "Add" at bounding box center [287, 79] width 467 height 14
click at [127, 8] on link "Events" at bounding box center [126, 8] width 25 height 17
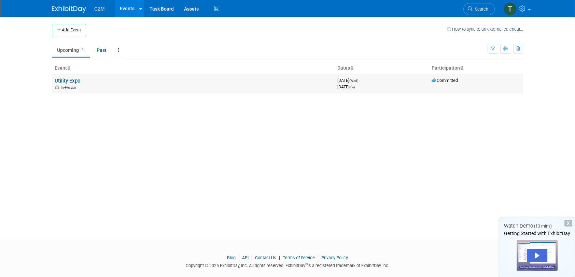
click at [118, 89] on td "Utility Expo In-Person" at bounding box center [193, 83] width 283 height 19
click at [78, 81] on link "Utility Expo" at bounding box center [68, 81] width 26 height 6
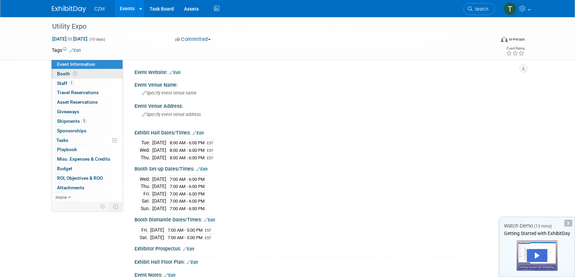
click at [86, 73] on link "Booth" at bounding box center [87, 73] width 71 height 9
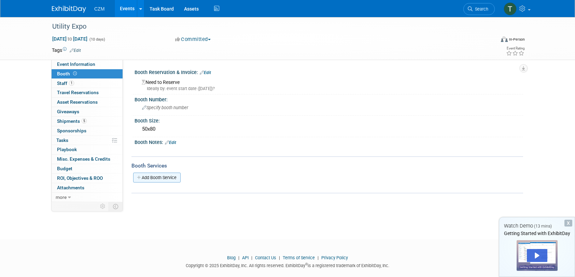
click at [169, 178] on link "Add Booth Service" at bounding box center [156, 178] width 47 height 10
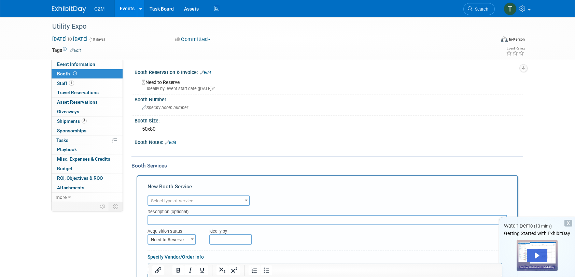
click at [210, 199] on span "Select type of service" at bounding box center [198, 201] width 101 height 10
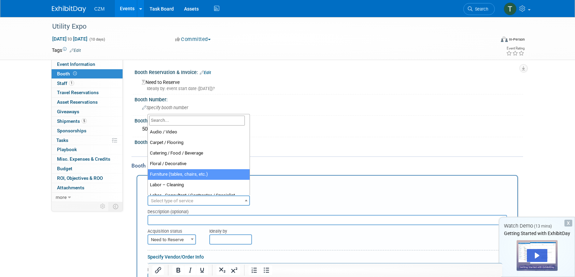
scroll to position [68, 0]
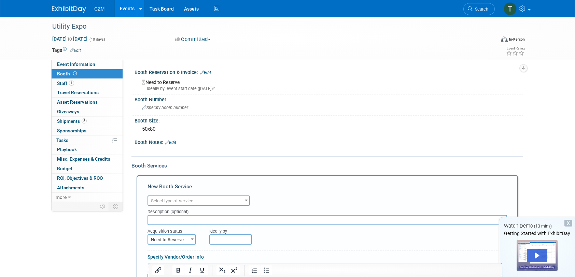
click at [252, 156] on div "Booth Reservation & Invoice: Edit Need to Reserve Ideally by: event start date …" at bounding box center [325, 222] width 385 height 311
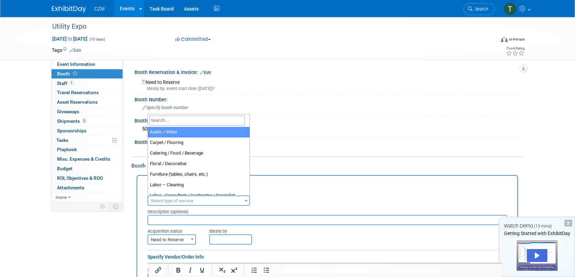
click at [210, 201] on span "Select type of service" at bounding box center [198, 201] width 101 height 10
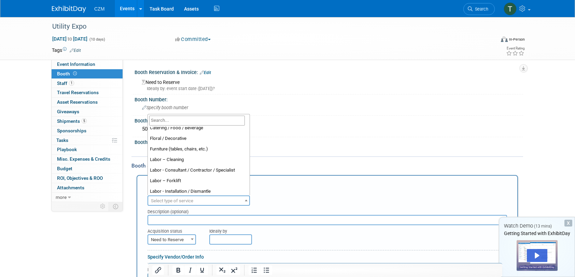
scroll to position [24, 0]
select select "13"
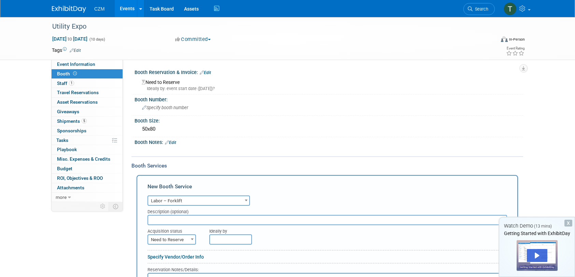
scroll to position [68, 0]
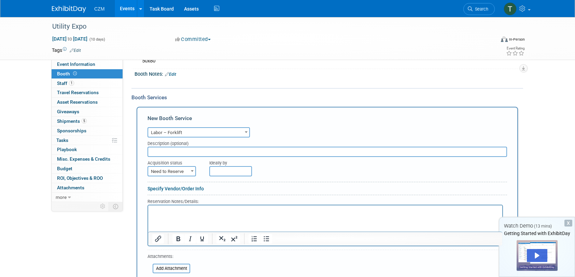
click at [194, 171] on span at bounding box center [192, 171] width 7 height 9
click at [202, 151] on input "text" at bounding box center [328, 152] width 360 height 10
type input "Offloading Show Containers"
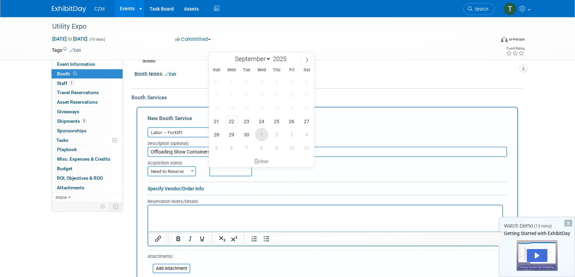
click at [264, 136] on span "1" at bounding box center [261, 134] width 13 height 13
type input "[DATE]"
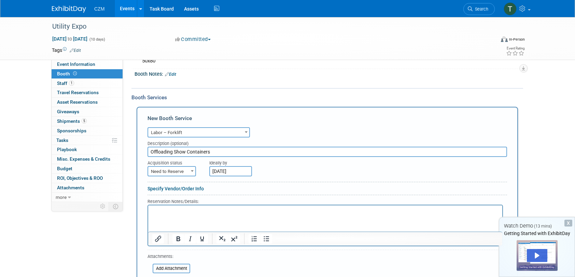
click at [282, 165] on div "Ideally by" at bounding box center [342, 161] width 267 height 9
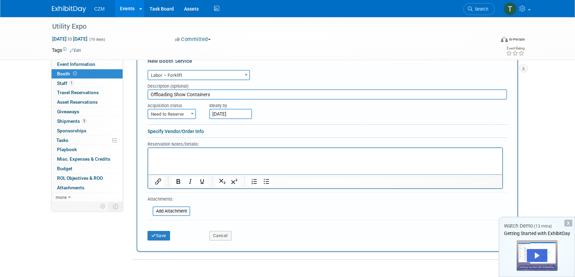
scroll to position [137, 0]
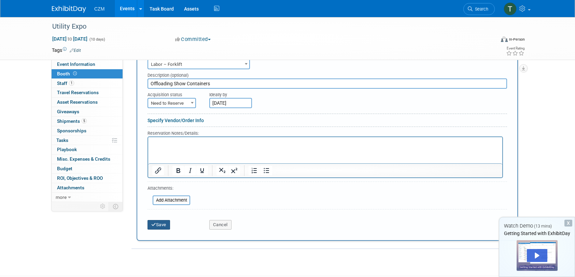
click at [158, 227] on button "Save" at bounding box center [159, 225] width 23 height 10
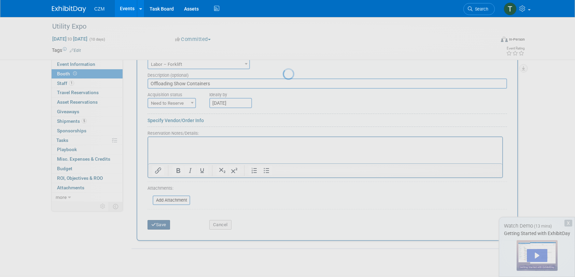
scroll to position [33, 0]
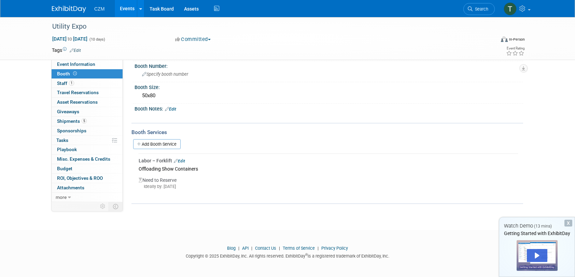
click at [565, 224] on div "X" at bounding box center [568, 223] width 8 height 7
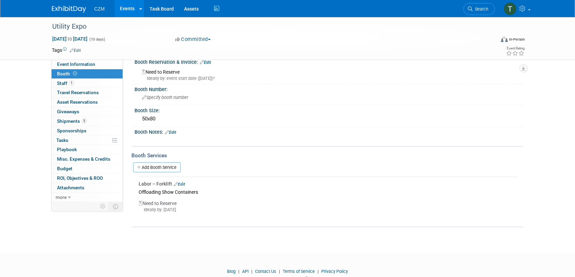
scroll to position [0, 0]
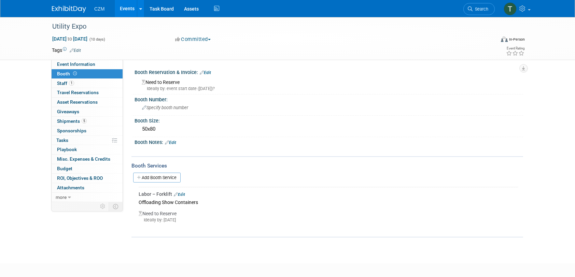
click at [174, 143] on link "Edit" at bounding box center [170, 142] width 11 height 5
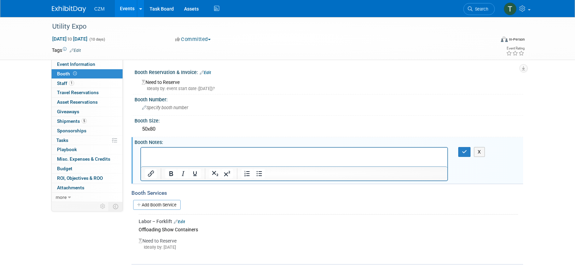
click at [307, 193] on div "Booth Services" at bounding box center [327, 194] width 392 height 8
click at [484, 154] on div "X" at bounding box center [329, 163] width 389 height 37
click at [484, 154] on button "X" at bounding box center [479, 152] width 11 height 10
